Goal: Task Accomplishment & Management: Complete application form

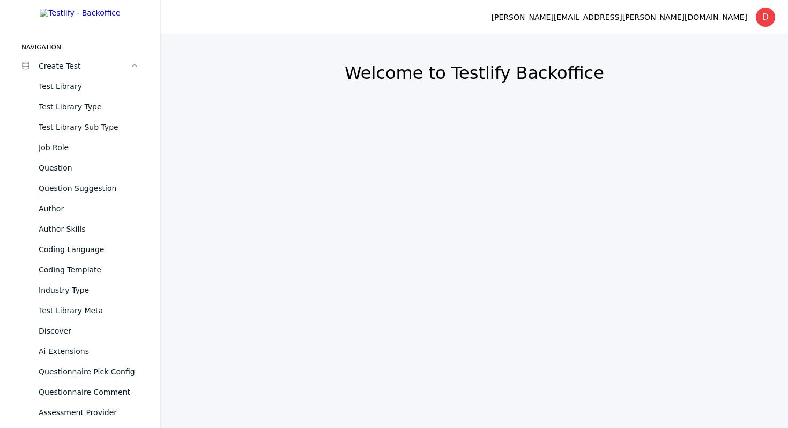
scroll to position [1030, 0]
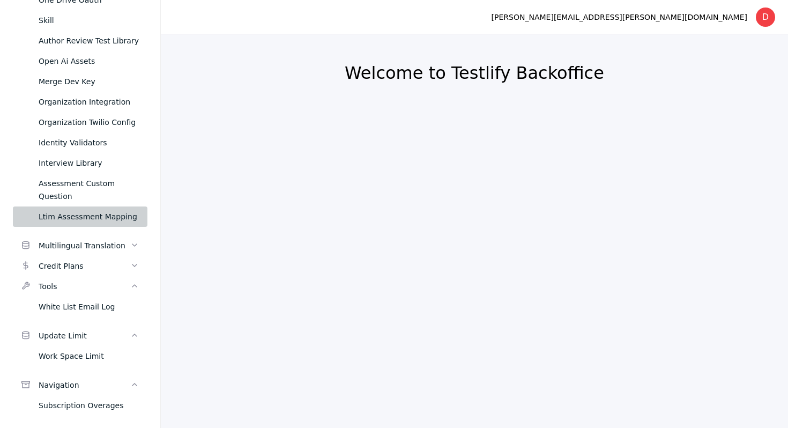
click at [94, 210] on div "Ltim Assessment Mapping" at bounding box center [89, 216] width 100 height 13
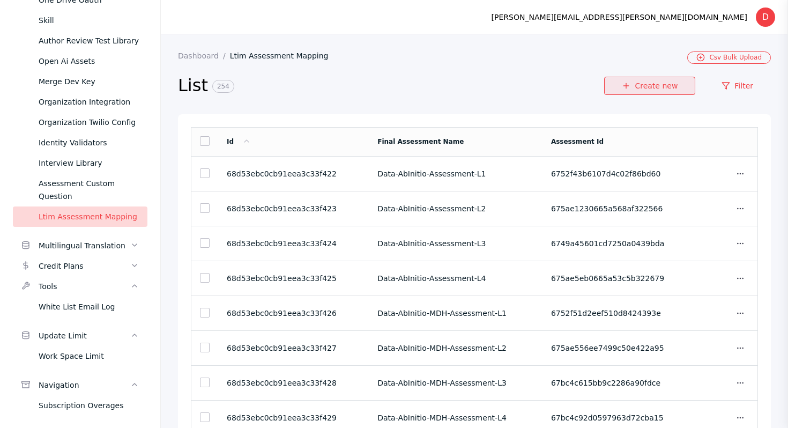
click at [687, 88] on link "Create new" at bounding box center [649, 86] width 91 height 18
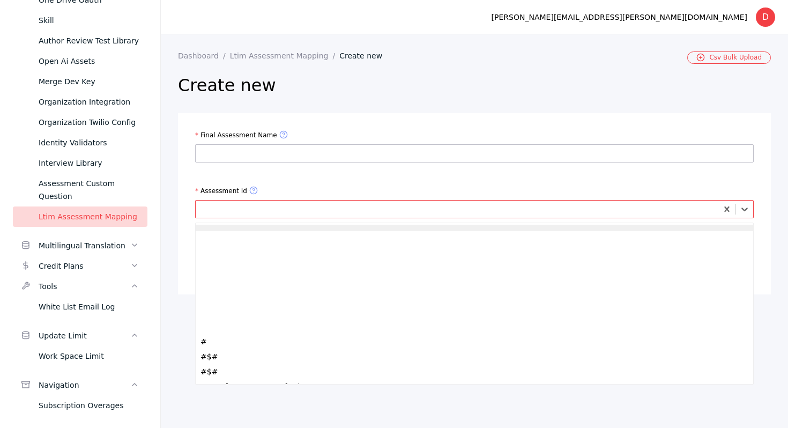
click at [244, 205] on div at bounding box center [457, 209] width 515 height 10
click at [239, 225] on div at bounding box center [475, 228] width 558 height 6
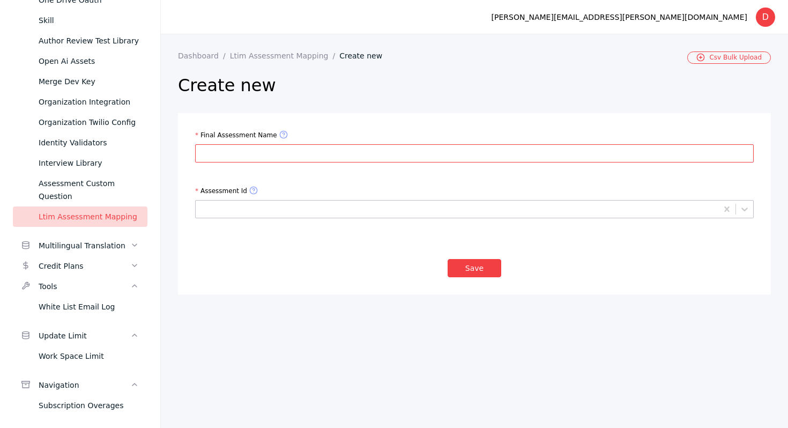
click at [339, 157] on input "Final Assessment Name" at bounding box center [474, 153] width 559 height 18
type input "**********"
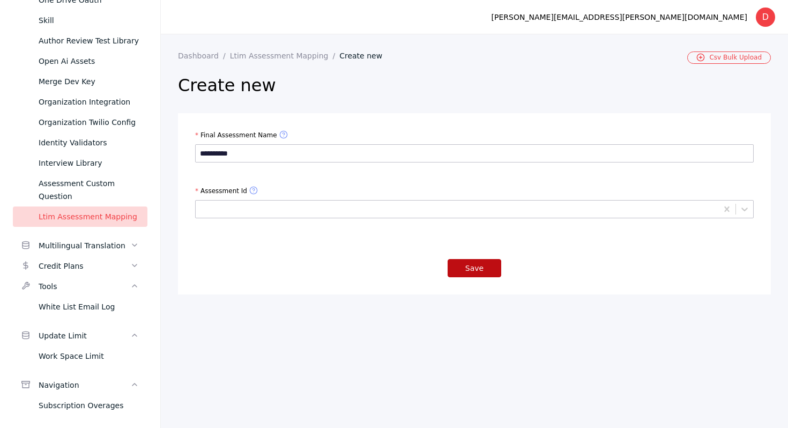
click at [481, 259] on button "Save" at bounding box center [475, 268] width 54 height 18
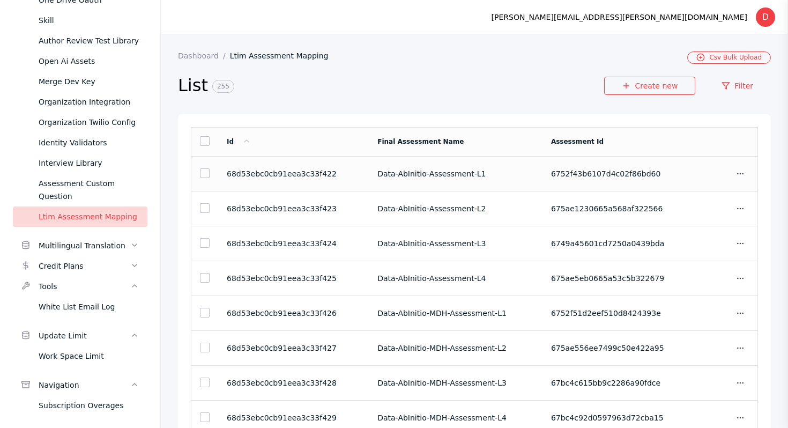
click at [636, 174] on span "6752f43b6107d4c02f86bd60" at bounding box center [606, 173] width 110 height 9
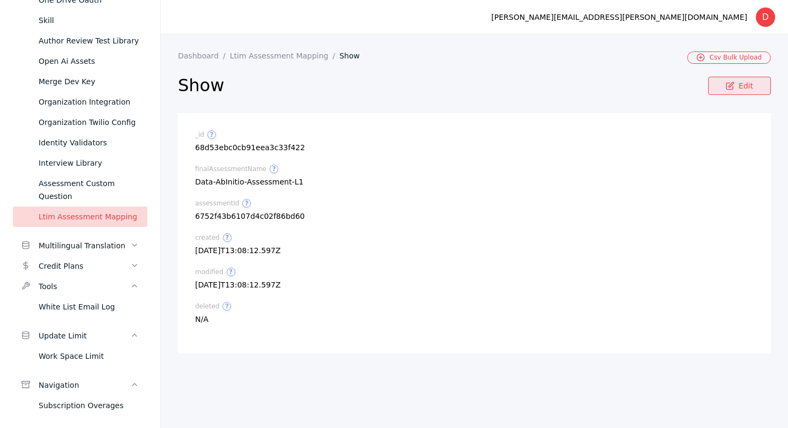
click at [747, 86] on link "Edit" at bounding box center [739, 86] width 63 height 18
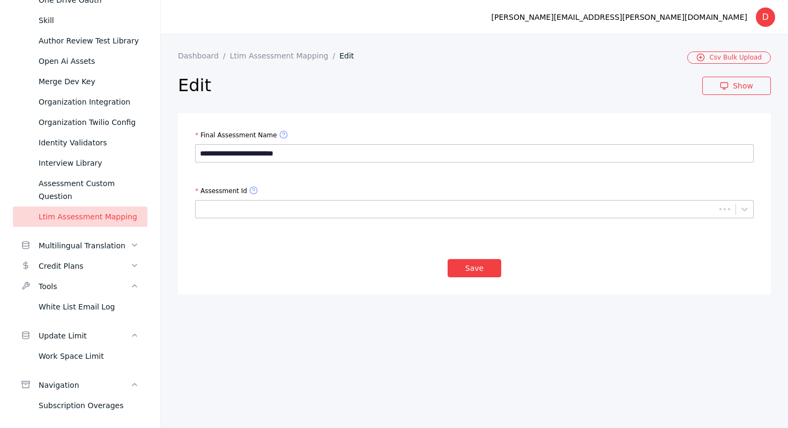
click at [331, 191] on div "Assessment Id" at bounding box center [474, 209] width 559 height 47
click at [325, 204] on div at bounding box center [456, 209] width 513 height 10
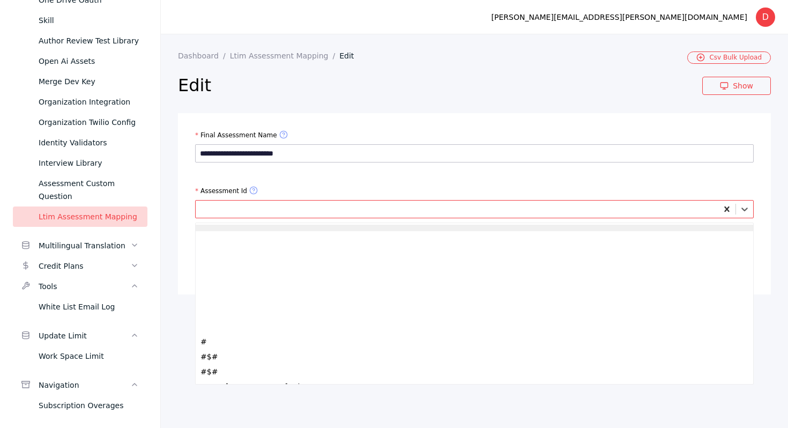
click at [722, 204] on icon at bounding box center [727, 209] width 11 height 11
click at [724, 204] on icon at bounding box center [727, 209] width 11 height 11
click at [728, 206] on icon at bounding box center [726, 208] width 5 height 5
click at [282, 51] on link "Ltim Assessment Mapping" at bounding box center [285, 55] width 110 height 9
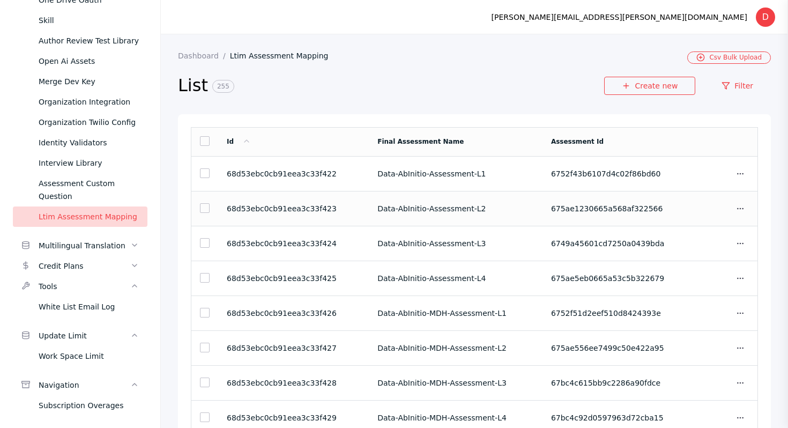
scroll to position [109, 0]
